Goal: Transaction & Acquisition: Download file/media

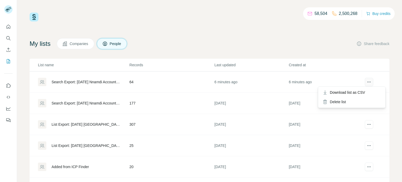
click at [369, 85] on button "actions" at bounding box center [369, 82] width 8 height 8
click at [362, 89] on div "Download list as CSV" at bounding box center [351, 92] width 65 height 9
